Goal: Find specific page/section: Find specific page/section

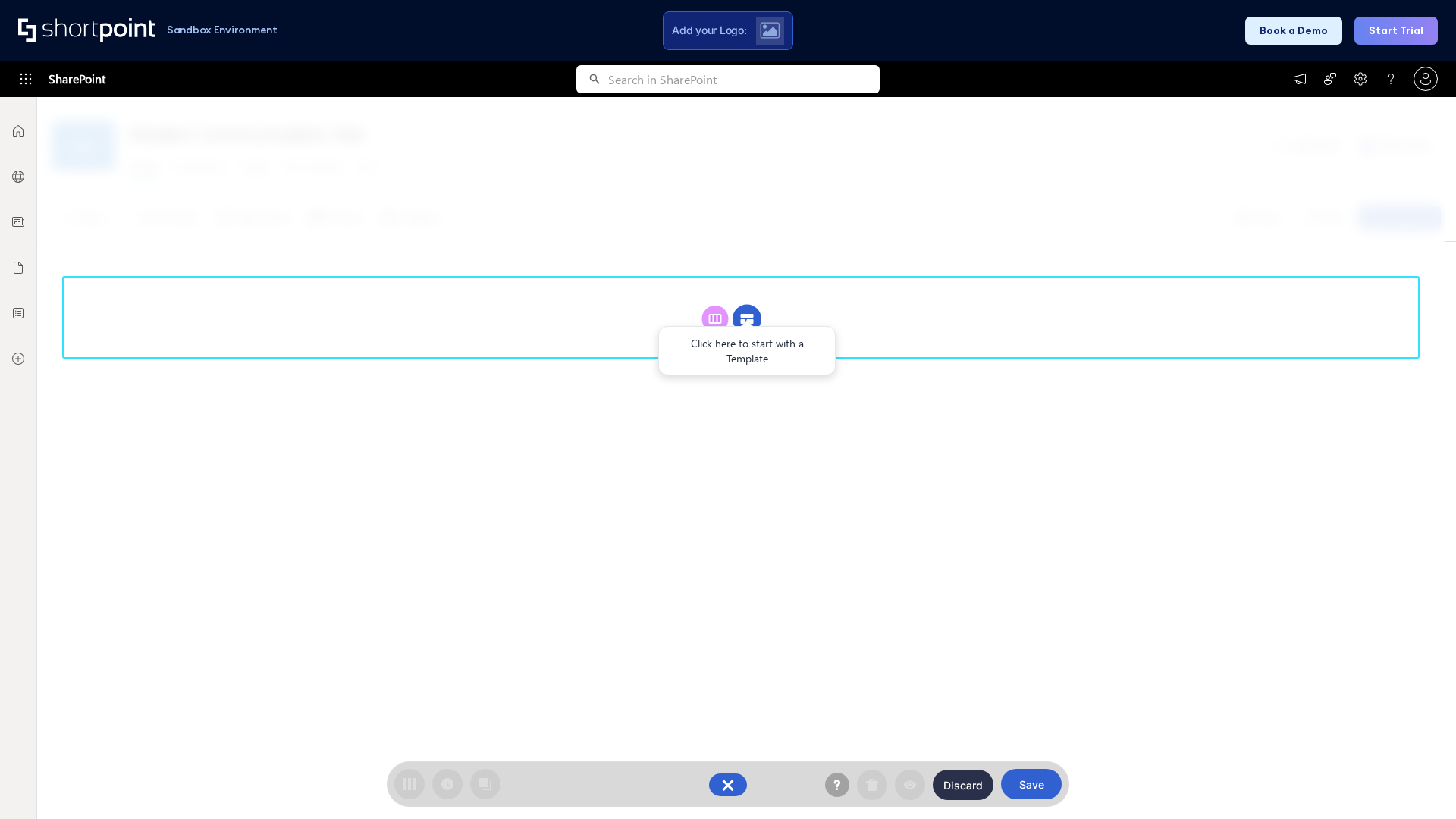
click at [747, 318] on circle at bounding box center [747, 319] width 29 height 29
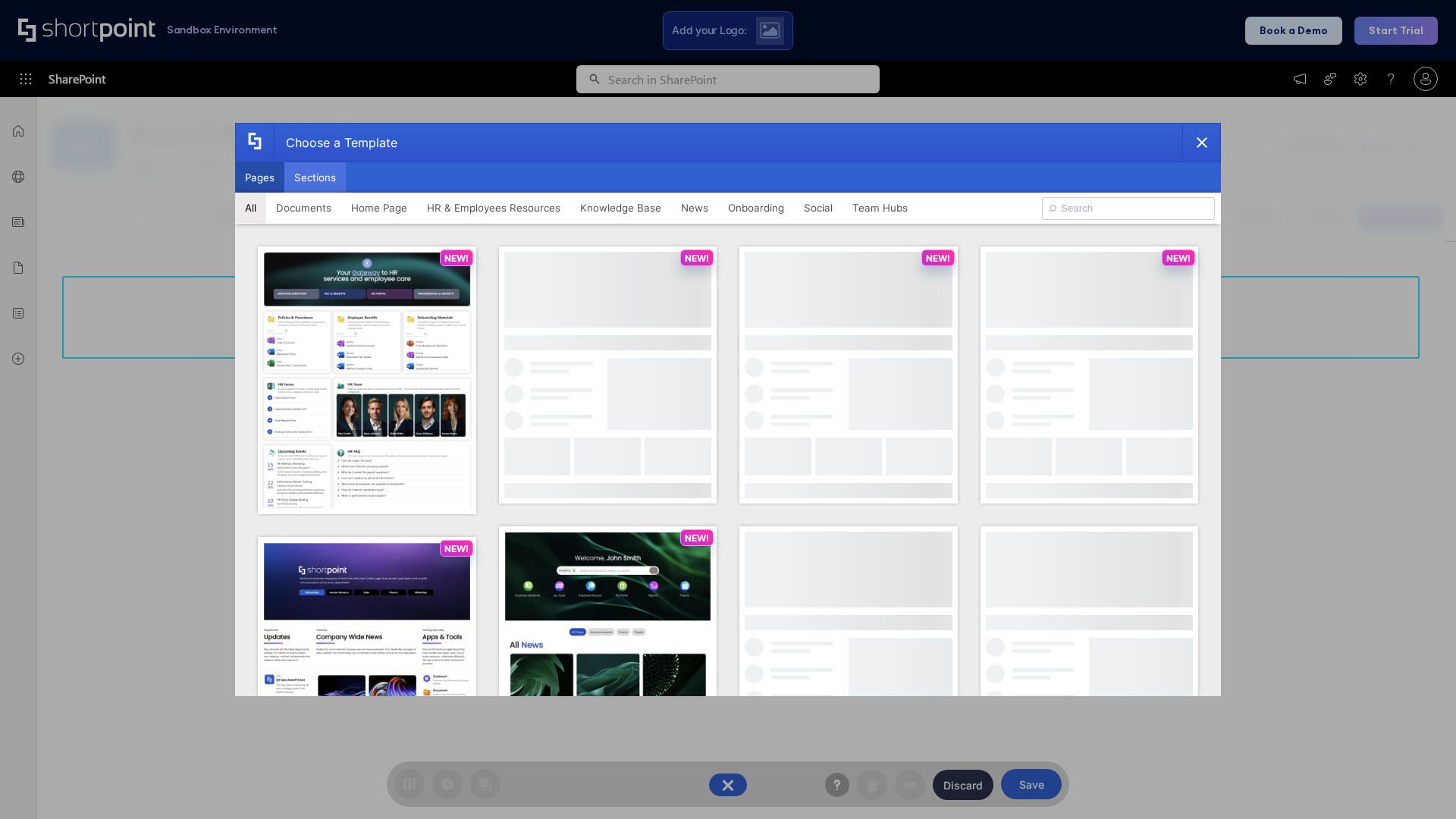
click at [315, 177] on button "Sections" at bounding box center [315, 177] width 62 height 30
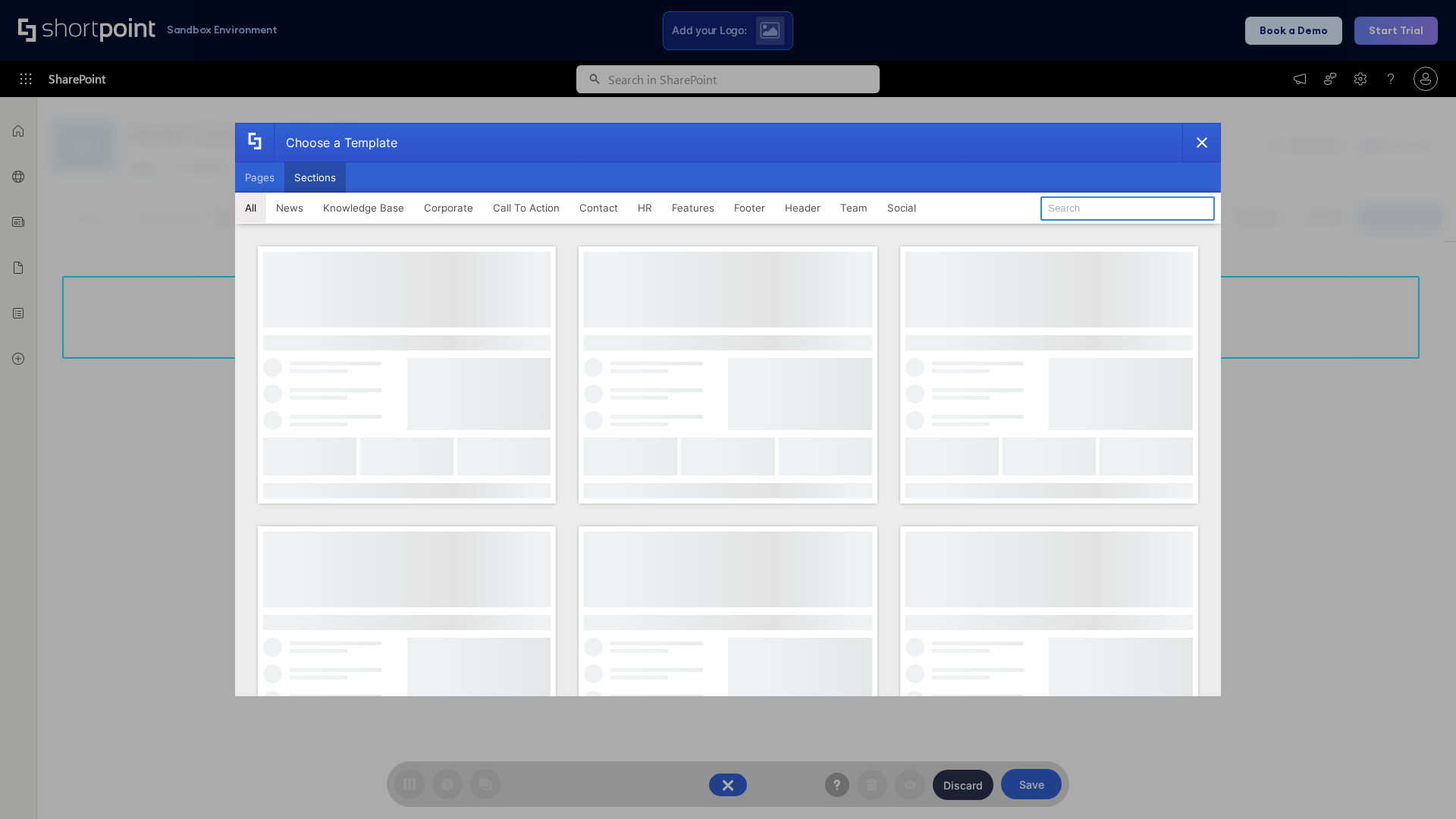
type input "Company News"
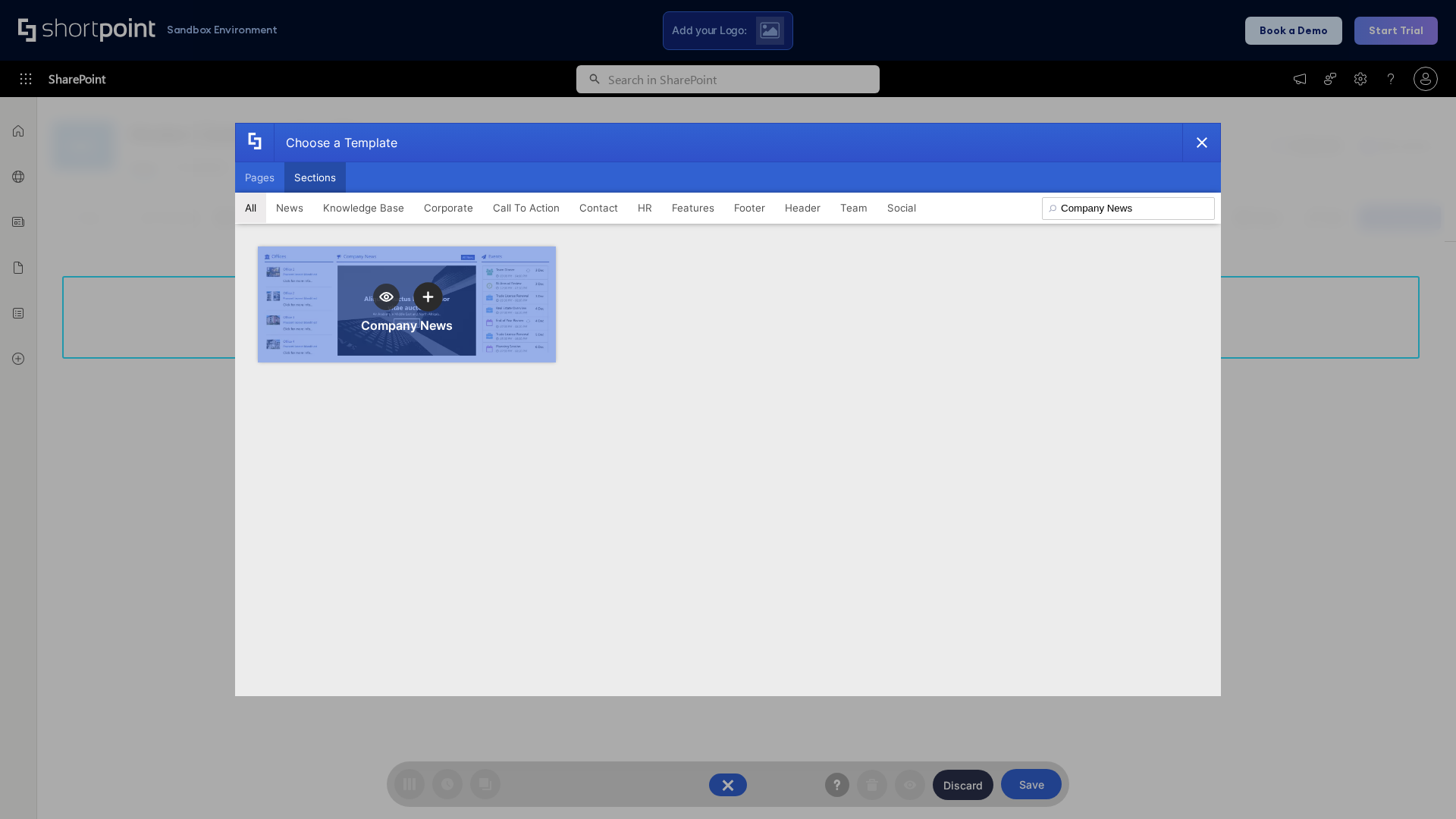
click at [428, 296] on icon "template selector" at bounding box center [428, 296] width 10 height 10
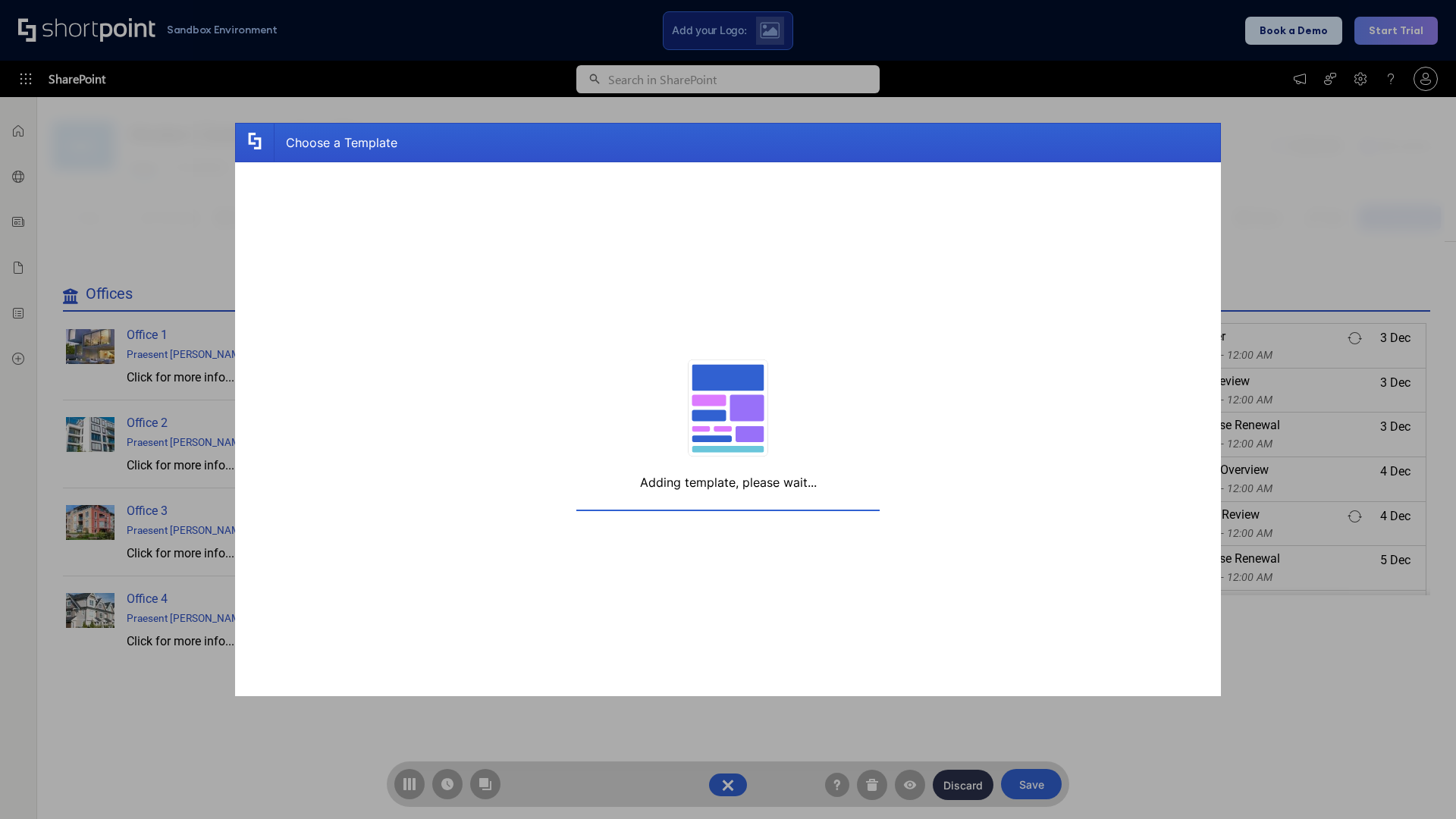
scroll to position [11, 11]
